Goal: Task Accomplishment & Management: Use online tool/utility

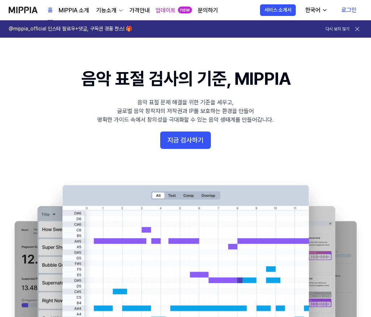
click at [346, 8] on link "로그인" at bounding box center [349, 10] width 27 height 20
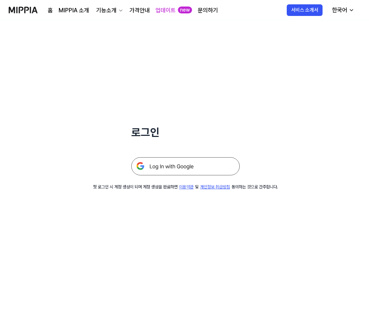
click at [176, 166] on img at bounding box center [185, 166] width 109 height 18
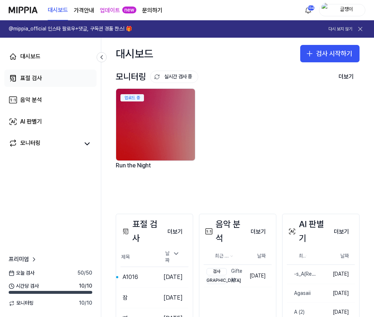
click at [29, 79] on div "표절 검사" at bounding box center [31, 78] width 22 height 9
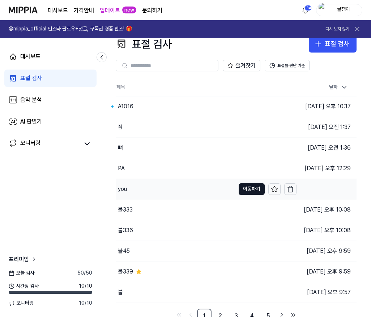
scroll to position [17, 0]
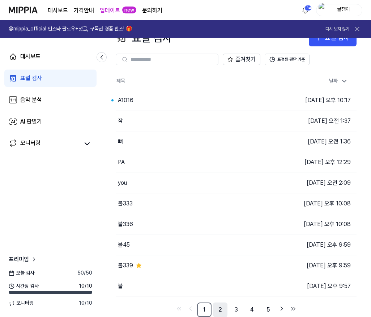
click at [218, 309] on link "2" at bounding box center [220, 309] width 14 height 14
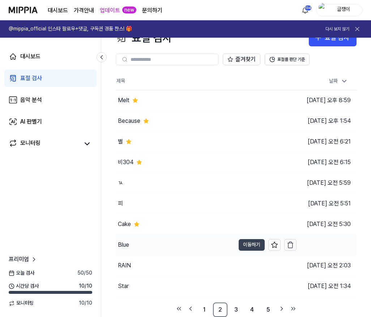
click at [245, 245] on button "이동하기" at bounding box center [252, 245] width 26 height 12
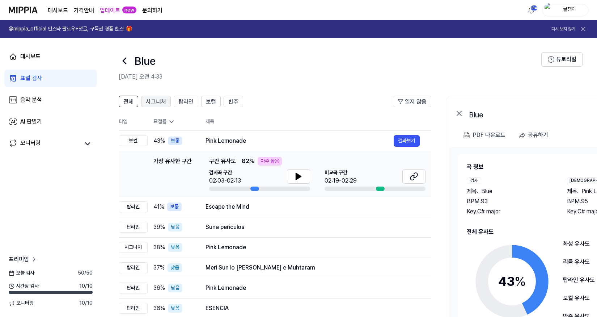
click at [154, 100] on span "시그니처" at bounding box center [156, 101] width 20 height 9
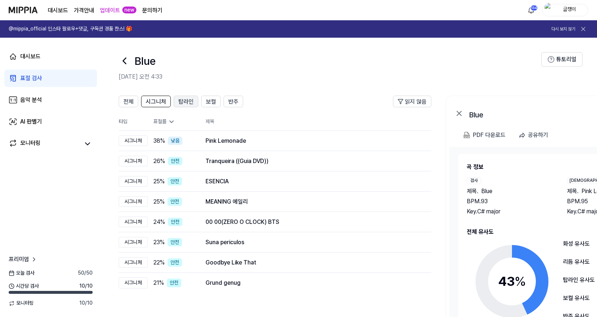
click at [187, 102] on span "탑라인" at bounding box center [185, 101] width 15 height 9
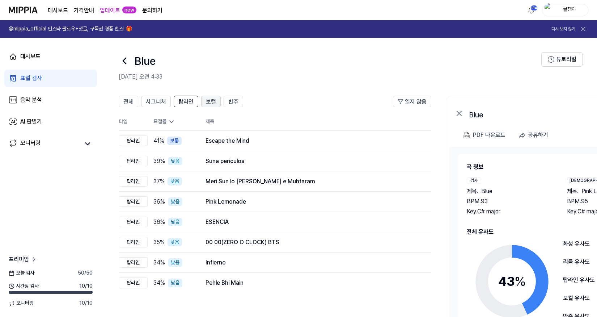
drag, startPoint x: 204, startPoint y: 101, endPoint x: 209, endPoint y: 101, distance: 5.1
click at [204, 101] on button "보컬" at bounding box center [211, 102] width 20 height 12
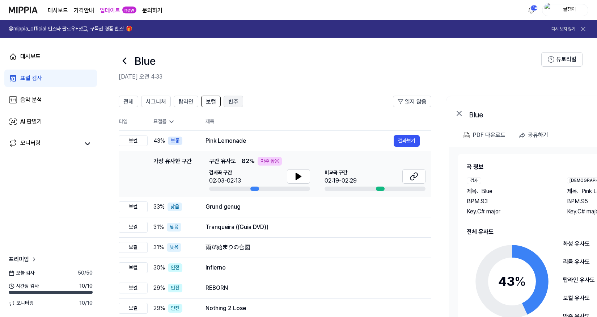
click at [232, 102] on span "반주" at bounding box center [233, 101] width 10 height 9
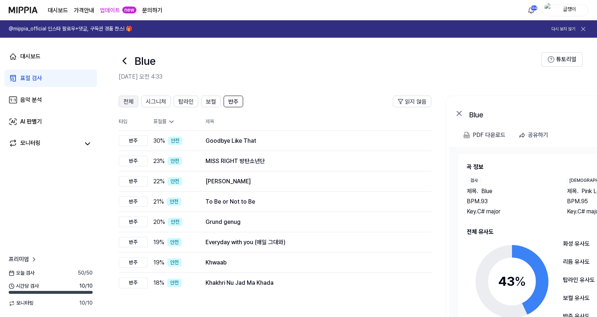
click at [129, 102] on span "전체" at bounding box center [128, 101] width 10 height 9
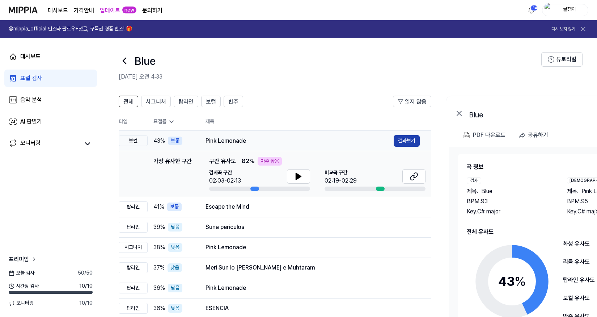
click at [374, 139] on button "결과보기" at bounding box center [407, 141] width 26 height 12
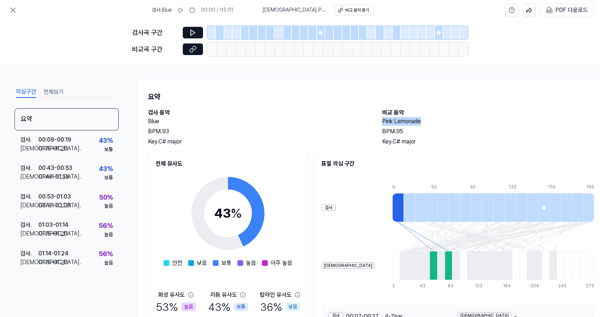
drag, startPoint x: 382, startPoint y: 121, endPoint x: 423, endPoint y: 122, distance: 40.9
click at [374, 122] on h2 "Pink Lemonade" at bounding box center [492, 121] width 220 height 9
copy h2 "Pink Lemonade"
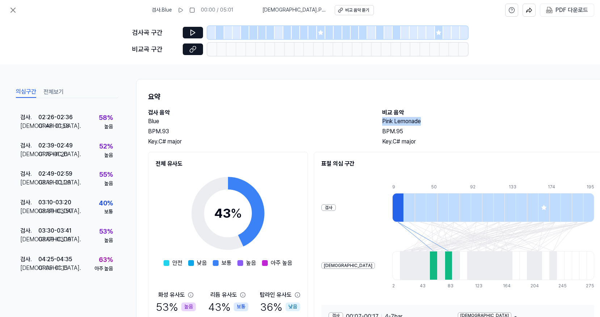
scroll to position [70, 0]
